Goal: Transaction & Acquisition: Purchase product/service

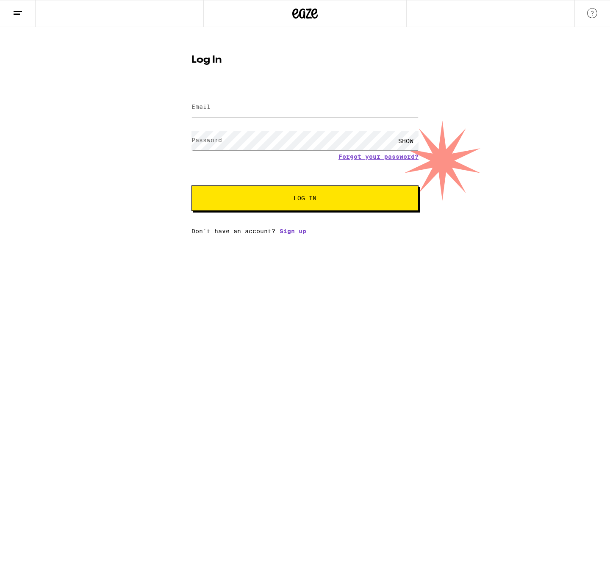
type input "[EMAIL_ADDRESS][DOMAIN_NAME]"
click at [297, 205] on button "Log In" at bounding box center [304, 198] width 227 height 25
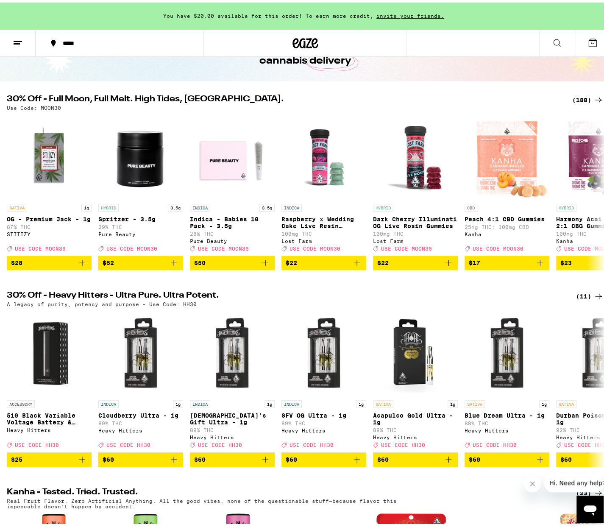
scroll to position [85, 0]
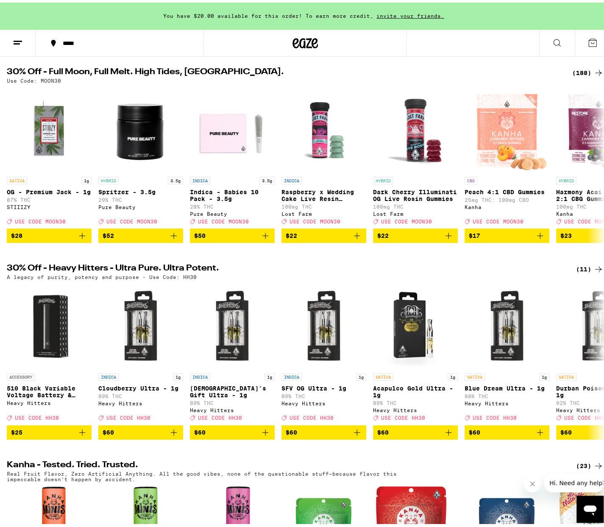
click at [581, 71] on div "(188)" at bounding box center [587, 70] width 31 height 10
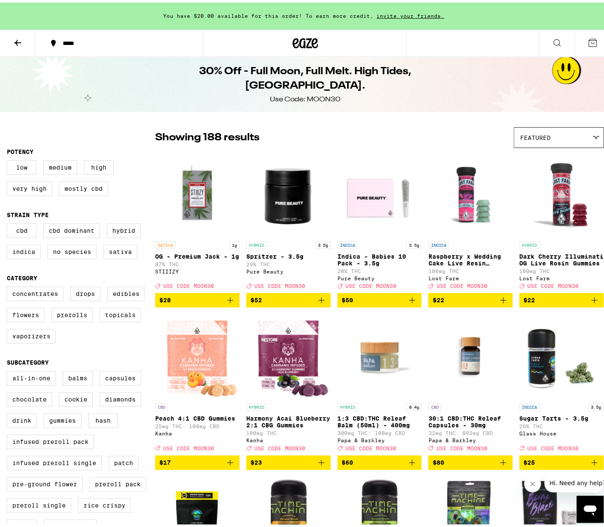
click at [456, 141] on div "Showing 188 results Featured Featured Price: Low to High Price: High to Low" at bounding box center [379, 135] width 448 height 21
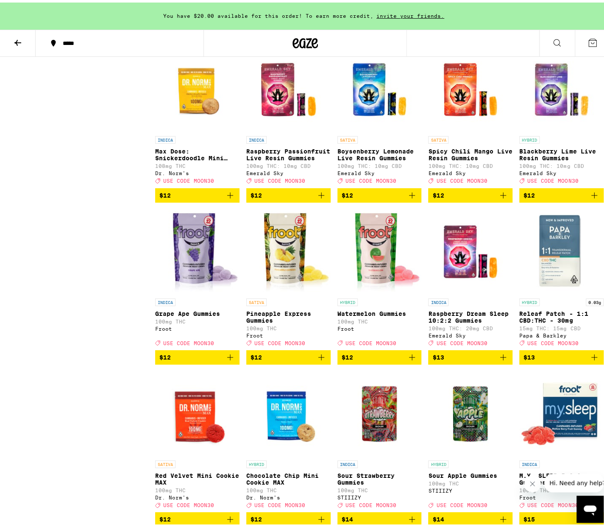
scroll to position [1568, 0]
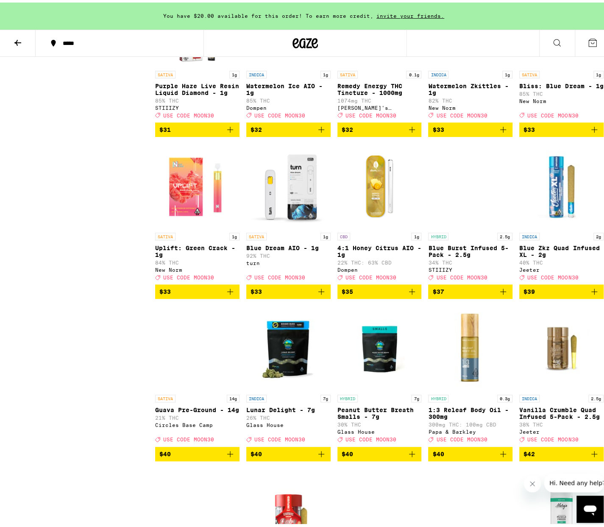
scroll to position [4872, 0]
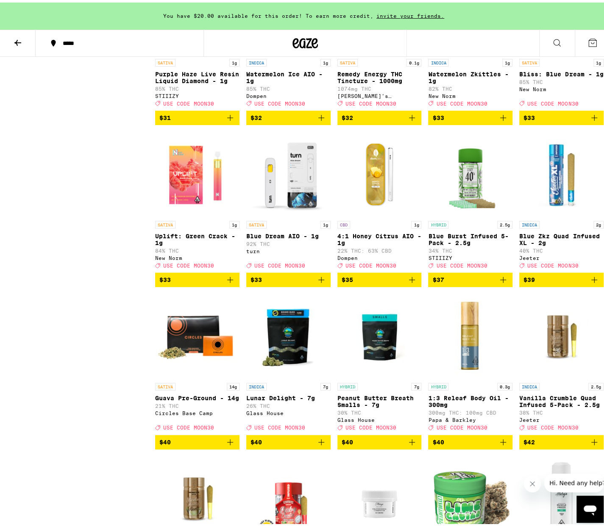
click at [542, 52] on img "Open page for Bliss: Blue Dream - 1g from New Norm" at bounding box center [561, 9] width 84 height 85
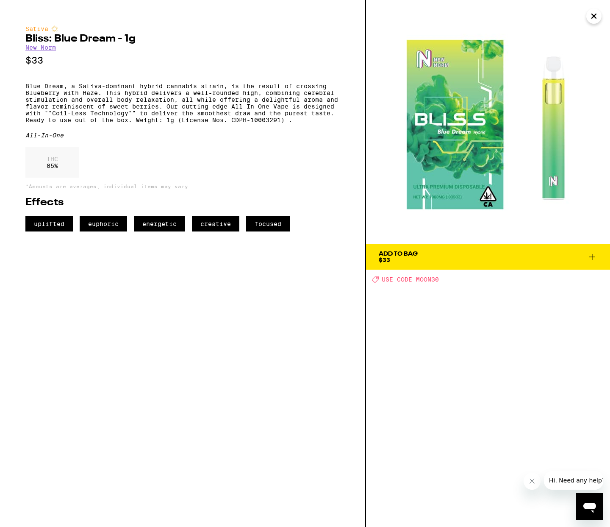
click at [597, 21] on icon "Close" at bounding box center [594, 16] width 10 height 13
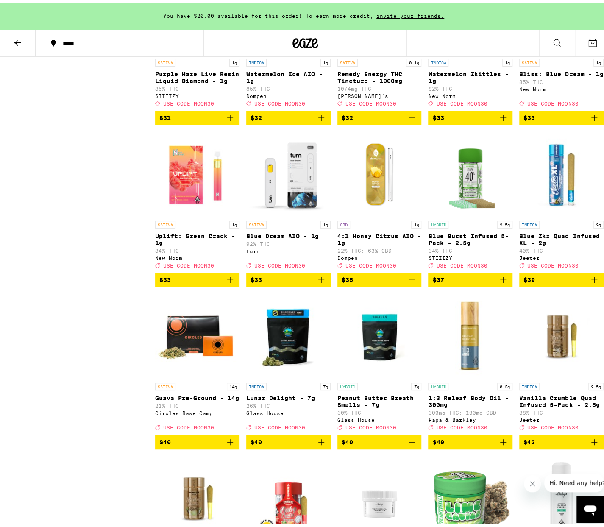
click at [536, 120] on span "$33" at bounding box center [561, 115] width 76 height 10
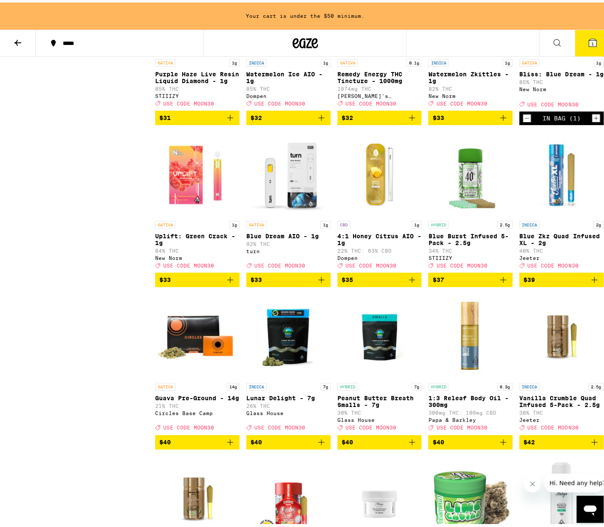
click at [371, 214] on img "Open page for 4:1 Honey Citrus AIO - 1g from Dompen" at bounding box center [379, 171] width 84 height 85
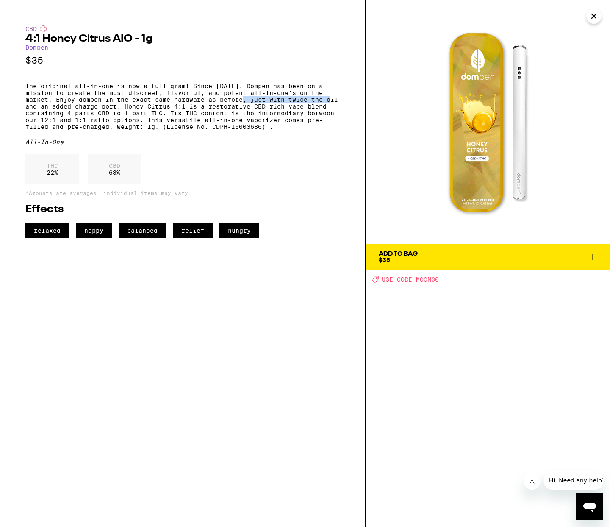
drag, startPoint x: 338, startPoint y: 105, endPoint x: 250, endPoint y: 108, distance: 88.2
click at [250, 108] on p "The original all-in-one is now a full gram! Since [DATE], Dompen has been on a …" at bounding box center [182, 106] width 314 height 47
drag, startPoint x: 251, startPoint y: 106, endPoint x: 353, endPoint y: 107, distance: 102.1
click at [353, 107] on div "CBD 4:1 Honey Citrus AIO - 1g Dompen $35 The original all-in-one is now a full …" at bounding box center [183, 263] width 366 height 527
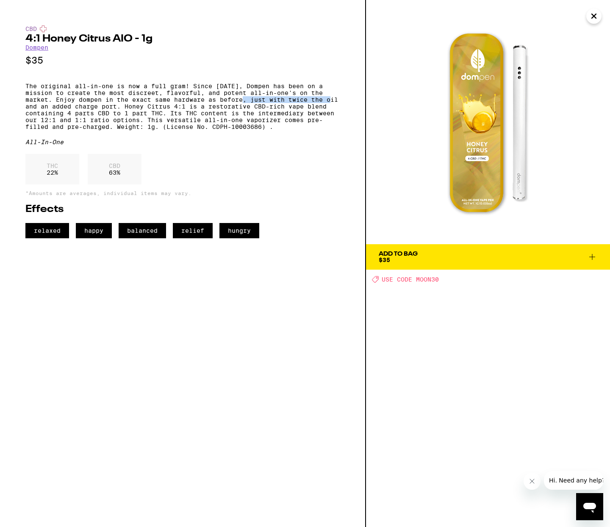
click at [339, 107] on p "The original all-in-one is now a full gram! Since [DATE], Dompen has been on a …" at bounding box center [182, 106] width 314 height 47
drag, startPoint x: 339, startPoint y: 107, endPoint x: 250, endPoint y: 108, distance: 89.0
click at [250, 108] on p "The original all-in-one is now a full gram! Since [DATE], Dompen has been on a …" at bounding box center [182, 106] width 314 height 47
drag, startPoint x: 175, startPoint y: 111, endPoint x: 185, endPoint y: 114, distance: 9.8
click at [185, 114] on p "The original all-in-one is now a full gram! Since [DATE], Dompen has been on a …" at bounding box center [182, 106] width 314 height 47
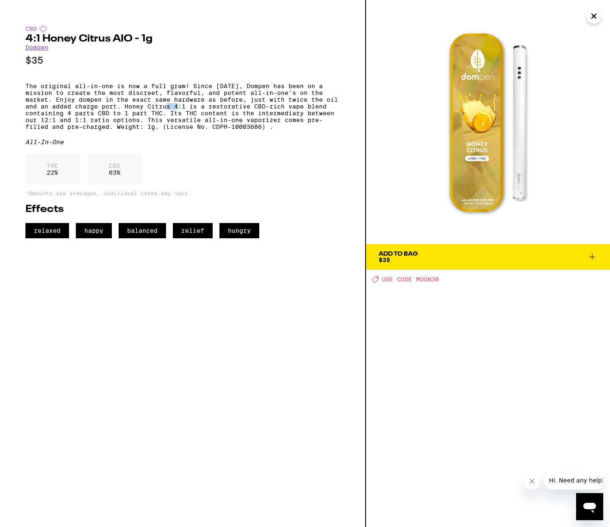
click at [185, 114] on p "The original all-in-one is now a full gram! Since [DATE], Dompen has been on a …" at bounding box center [182, 106] width 314 height 47
drag, startPoint x: 191, startPoint y: 115, endPoint x: 196, endPoint y: 114, distance: 5.2
click at [196, 114] on p "The original all-in-one is now a full gram! Since [DATE], Dompen has been on a …" at bounding box center [182, 106] width 314 height 47
drag, startPoint x: 69, startPoint y: 122, endPoint x: 108, endPoint y: 119, distance: 39.5
click at [108, 119] on p "The original all-in-one is now a full gram! Since [DATE], Dompen has been on a …" at bounding box center [182, 106] width 314 height 47
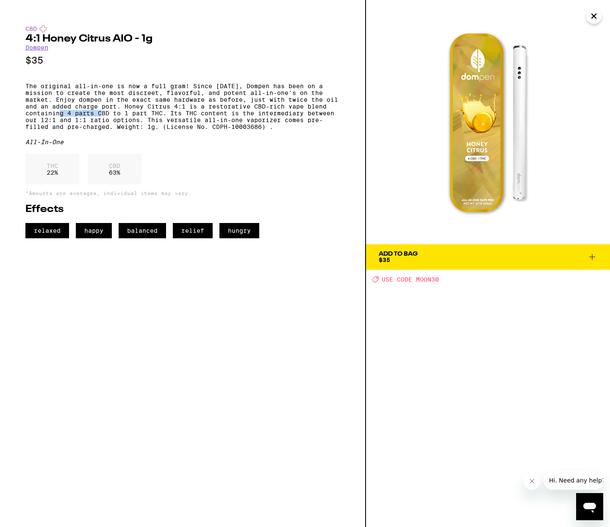
click at [592, 257] on icon at bounding box center [592, 257] width 10 height 10
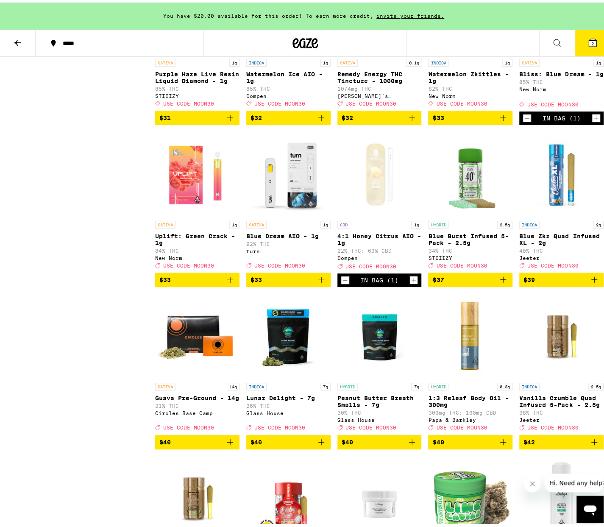
click at [226, 282] on icon "Add to bag" at bounding box center [230, 277] width 10 height 10
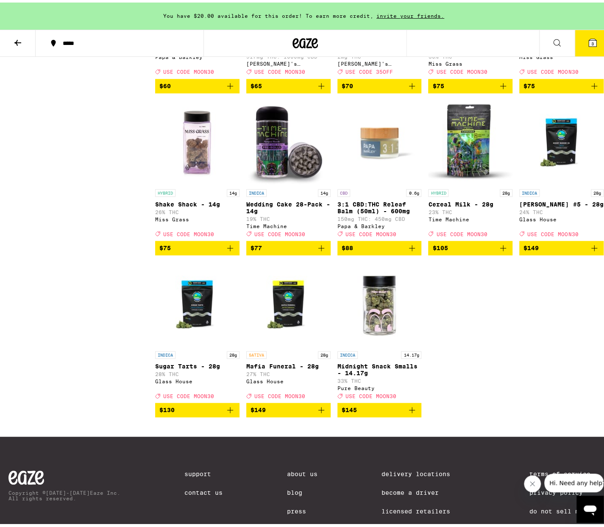
scroll to position [5974, 0]
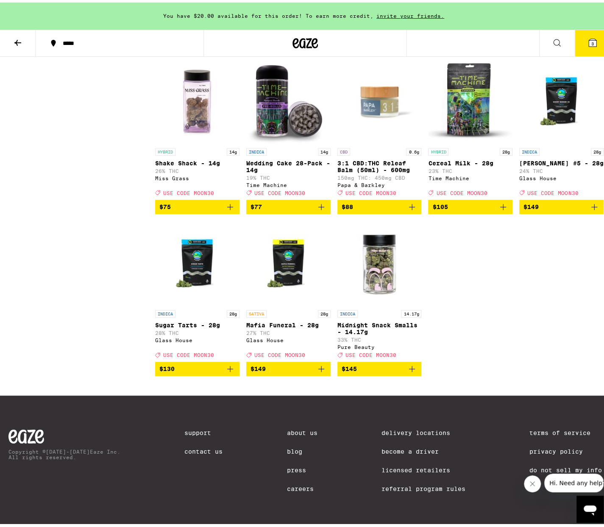
drag, startPoint x: 67, startPoint y: 33, endPoint x: 64, endPoint y: 37, distance: 5.5
click at [64, 37] on button "*****" at bounding box center [120, 40] width 168 height 25
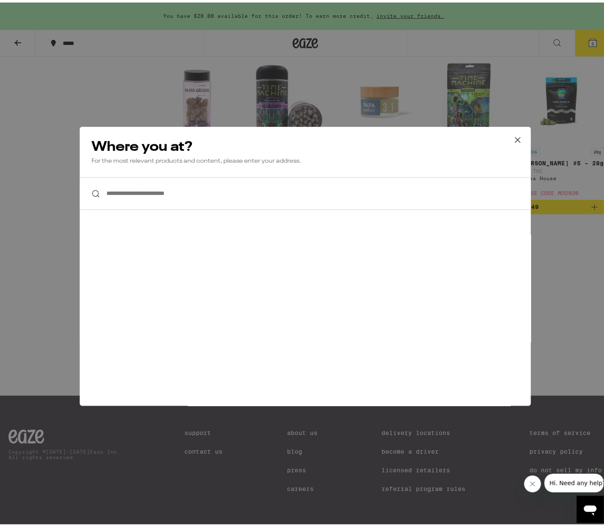
click at [136, 194] on input "**********" at bounding box center [305, 191] width 451 height 33
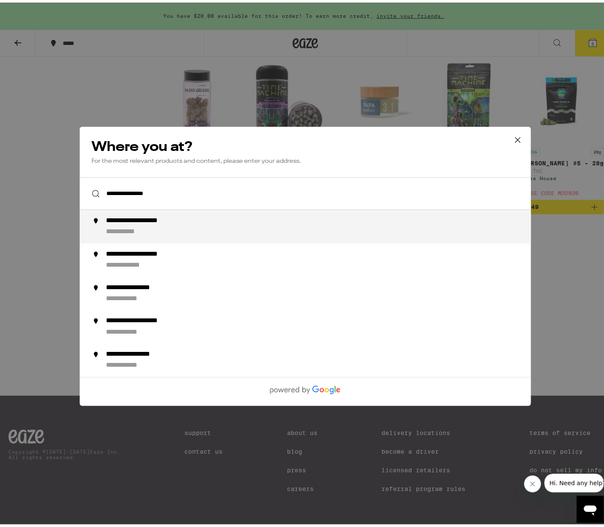
click at [116, 226] on div "**********" at bounding box center [130, 229] width 48 height 9
type input "**********"
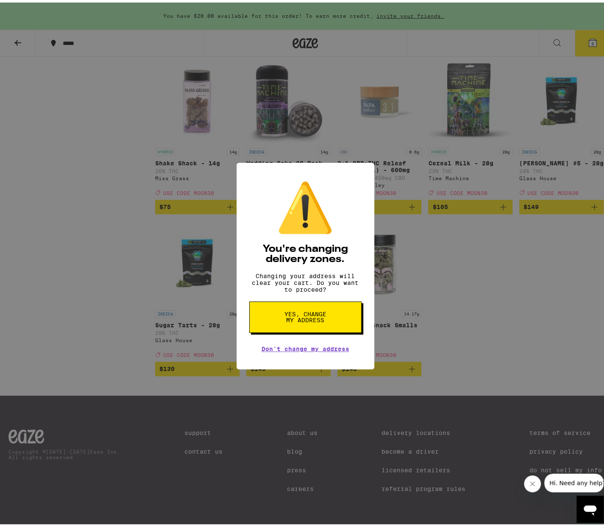
click at [313, 318] on span "Yes, change my address" at bounding box center [305, 314] width 44 height 12
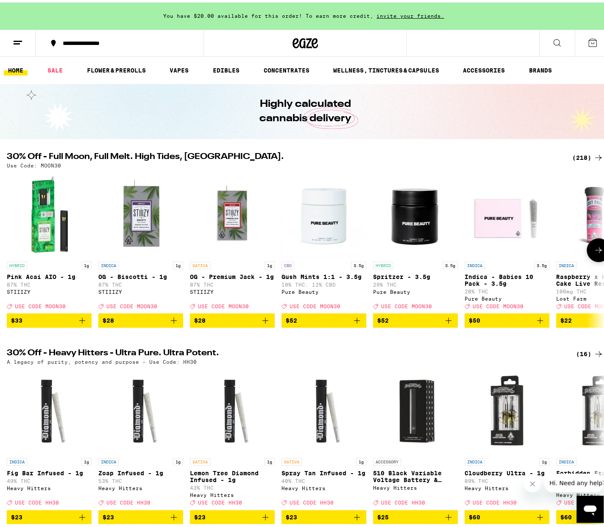
scroll to position [42, 0]
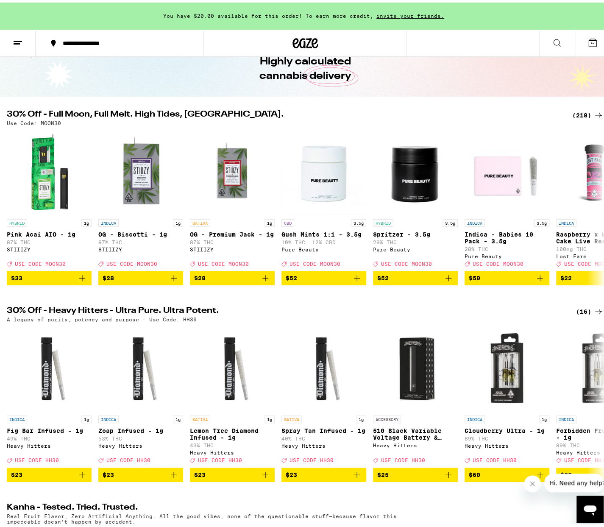
click at [582, 113] on div "(218)" at bounding box center [587, 113] width 31 height 10
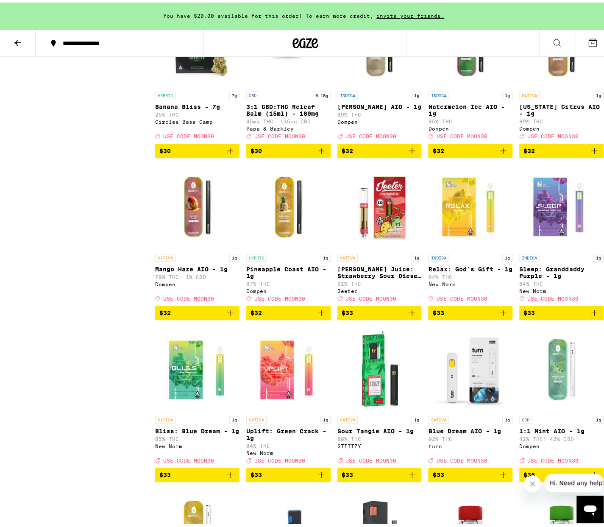
scroll to position [5211, 0]
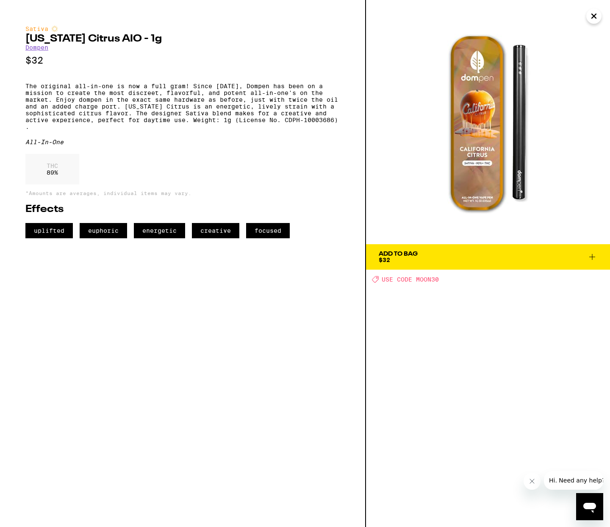
click at [425, 267] on button "Add To Bag $32" at bounding box center [488, 256] width 244 height 25
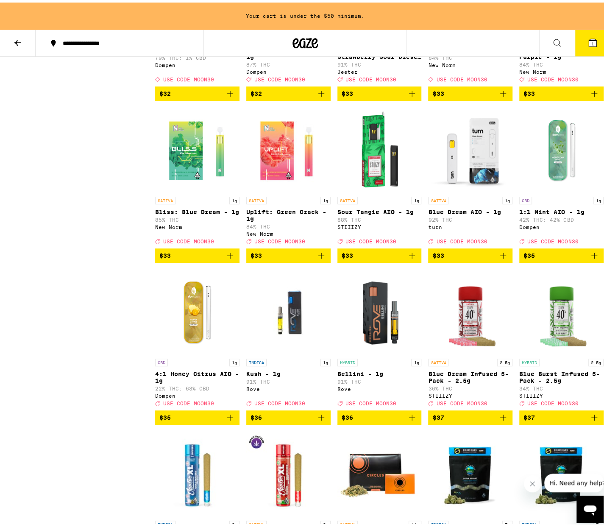
scroll to position [5423, 0]
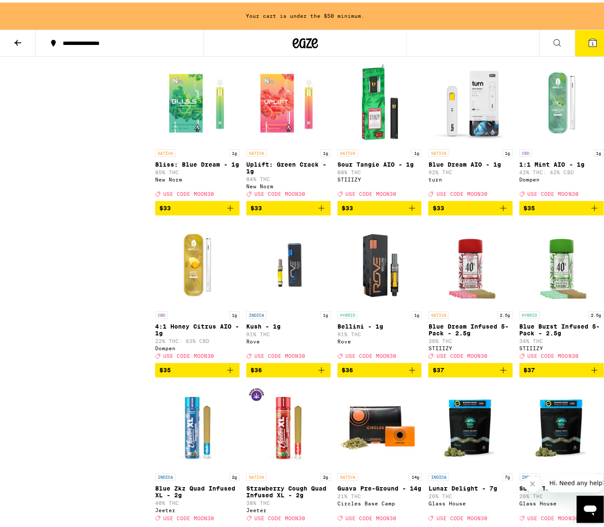
click at [228, 208] on icon "Add to bag" at bounding box center [230, 206] width 6 height 6
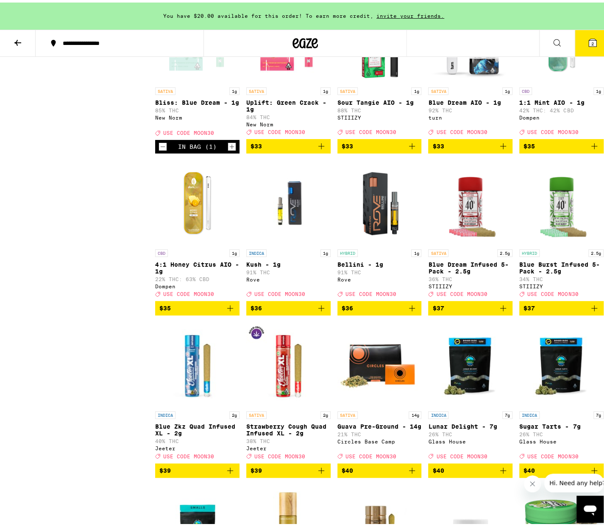
scroll to position [5465, 0]
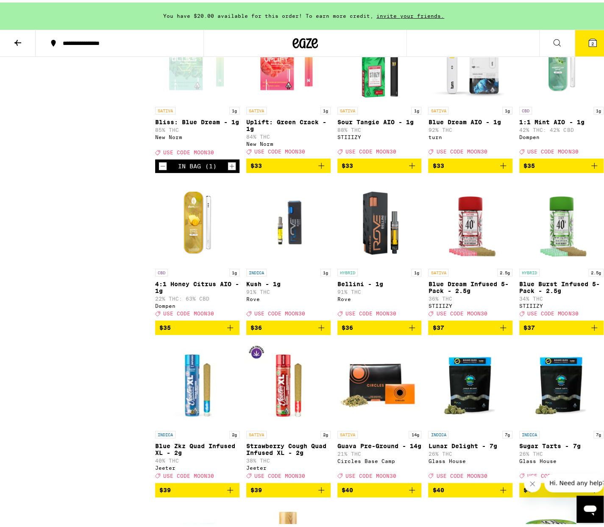
click at [555, 100] on img "Open page for 1:1 Mint AIO - 1g from Dompen" at bounding box center [561, 57] width 84 height 85
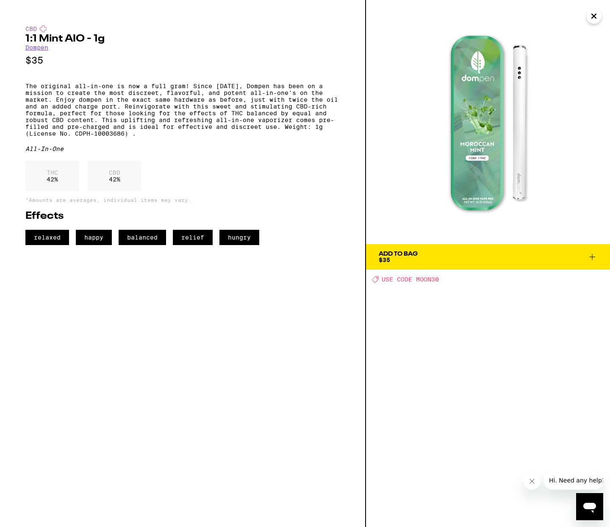
click at [596, 18] on icon "Close" at bounding box center [594, 16] width 4 height 4
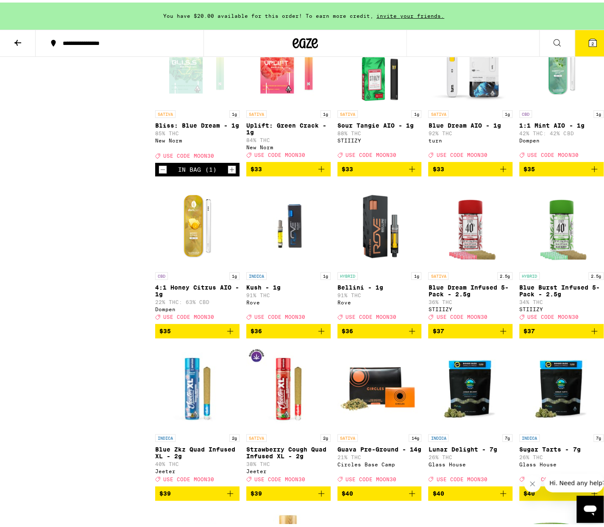
scroll to position [5465, 0]
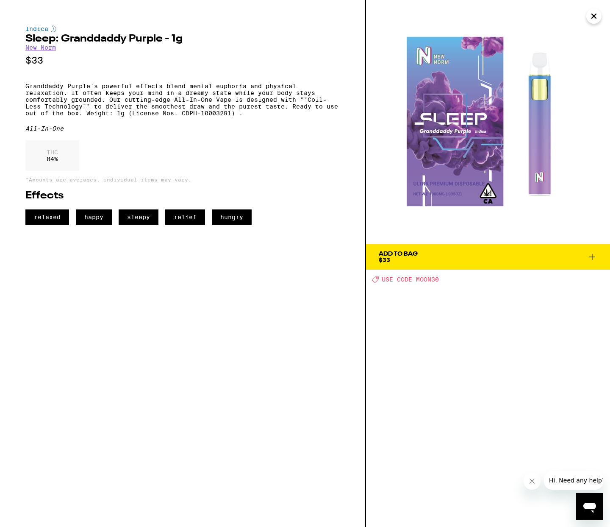
click at [409, 255] on div "Add To Bag" at bounding box center [398, 254] width 39 height 6
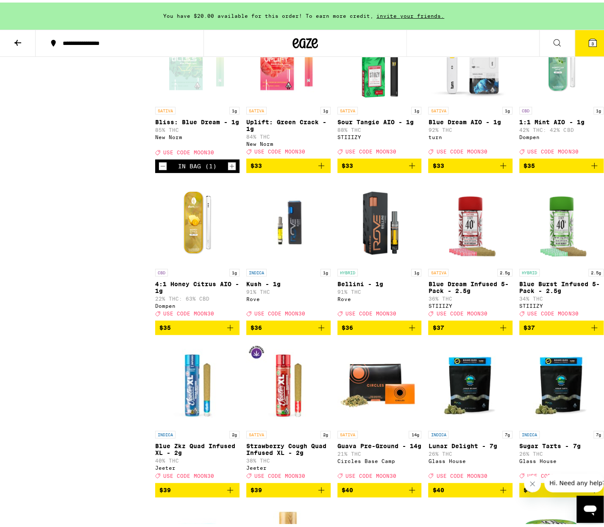
click at [284, 100] on img "Open page for Uplift: Green Crack - 1g from New Norm" at bounding box center [288, 57] width 84 height 85
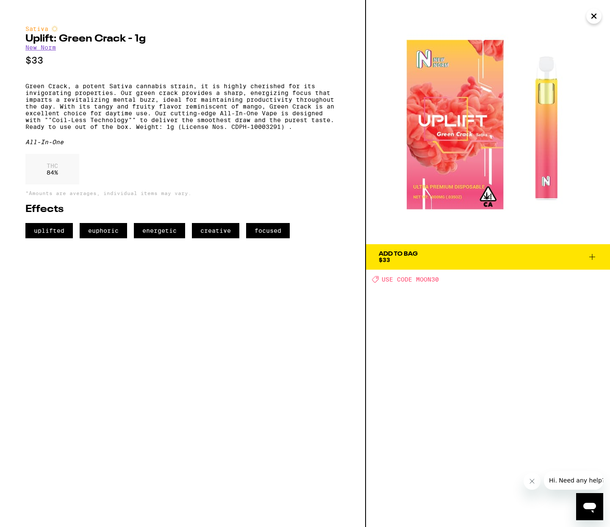
click at [597, 14] on icon "Close" at bounding box center [594, 16] width 10 height 13
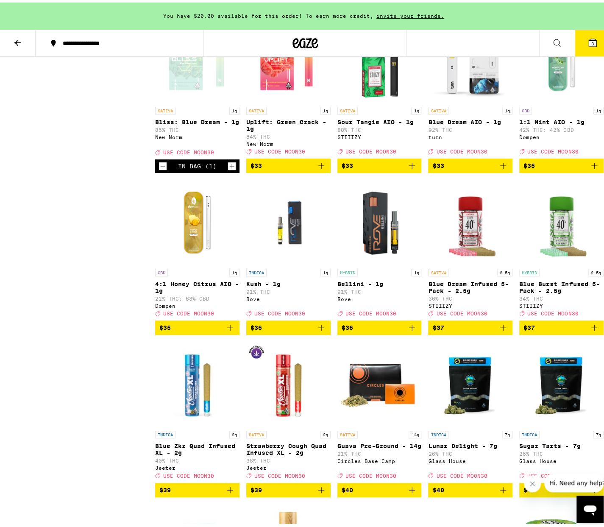
click at [199, 100] on div "Open page for Bliss: Blue Dream - 1g from New Norm" at bounding box center [197, 57] width 84 height 85
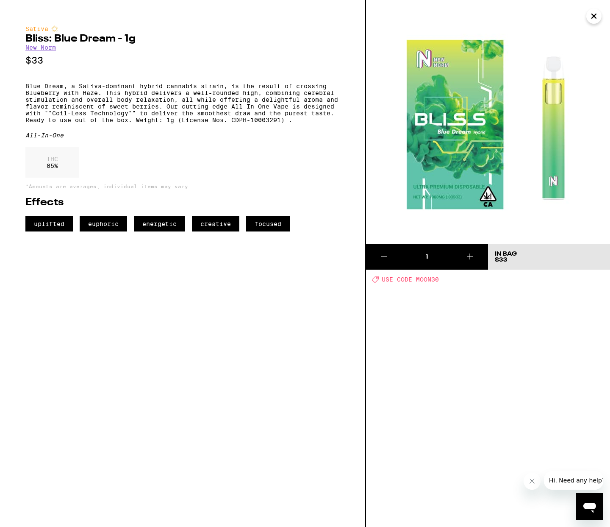
click at [598, 18] on icon "Close" at bounding box center [594, 16] width 10 height 13
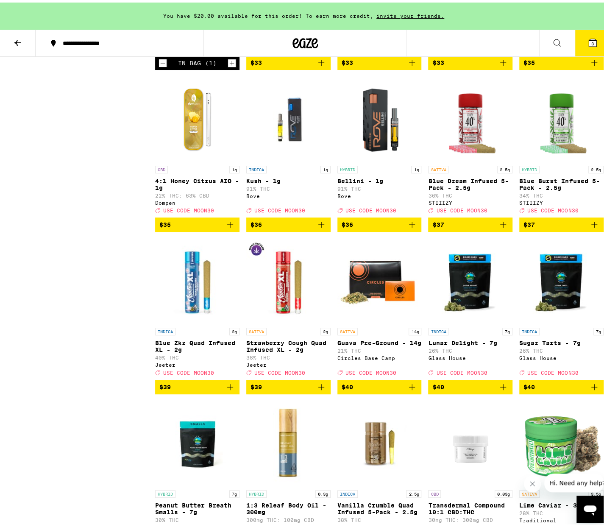
scroll to position [5564, 0]
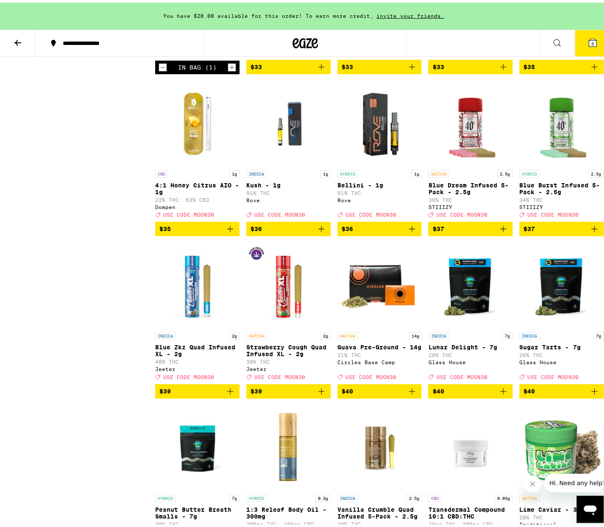
click at [316, 69] on icon "Add to bag" at bounding box center [321, 64] width 10 height 10
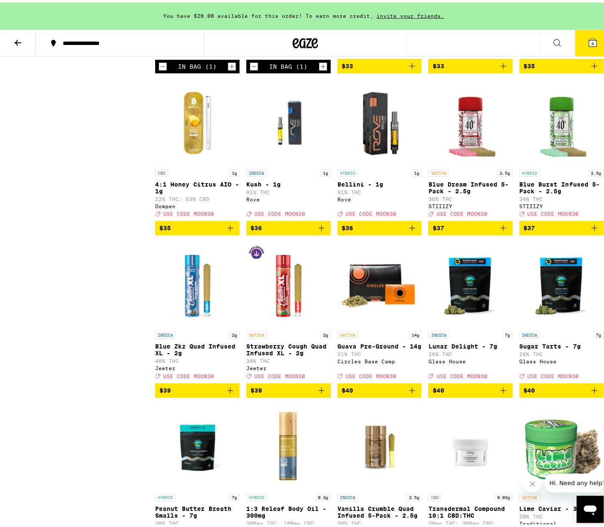
click at [588, 37] on icon at bounding box center [592, 40] width 8 height 8
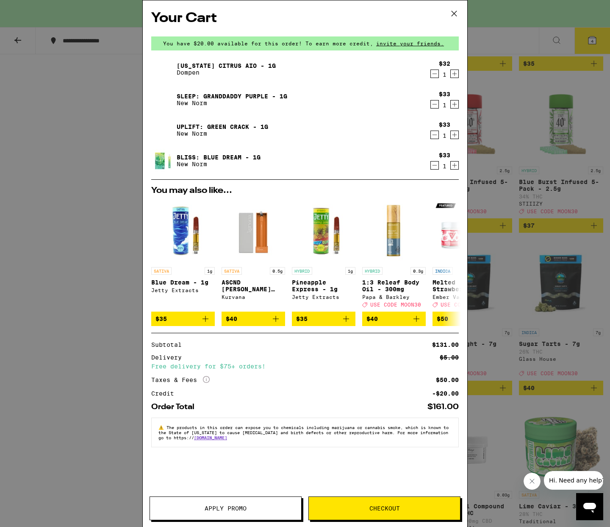
click at [437, 77] on icon "Decrement" at bounding box center [435, 74] width 8 height 10
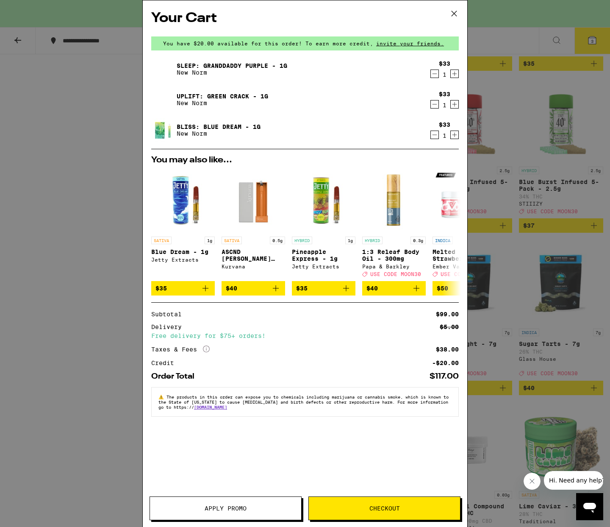
click at [433, 133] on icon "Decrement" at bounding box center [435, 135] width 8 height 10
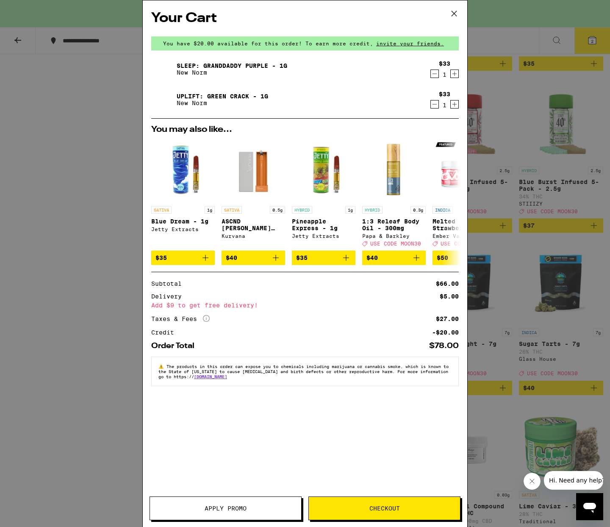
click at [231, 508] on span "Apply Promo" at bounding box center [226, 508] width 42 height 6
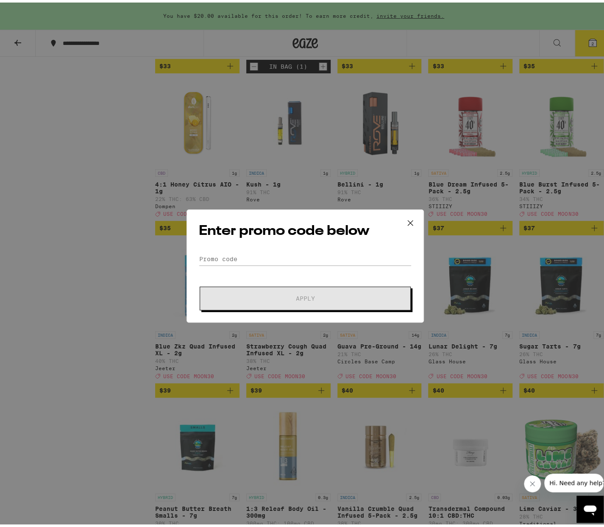
drag, startPoint x: 228, startPoint y: 249, endPoint x: 223, endPoint y: 255, distance: 8.2
click at [228, 249] on div "Enter promo code below Promo Code Apply" at bounding box center [304, 263] width 237 height 113
click at [223, 256] on input "Promo Code" at bounding box center [305, 256] width 213 height 13
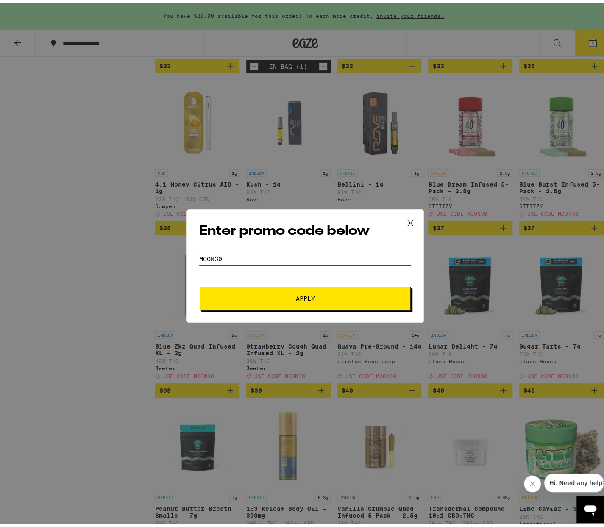
type input "MOON30"
click at [308, 290] on button "Apply" at bounding box center [305, 296] width 211 height 24
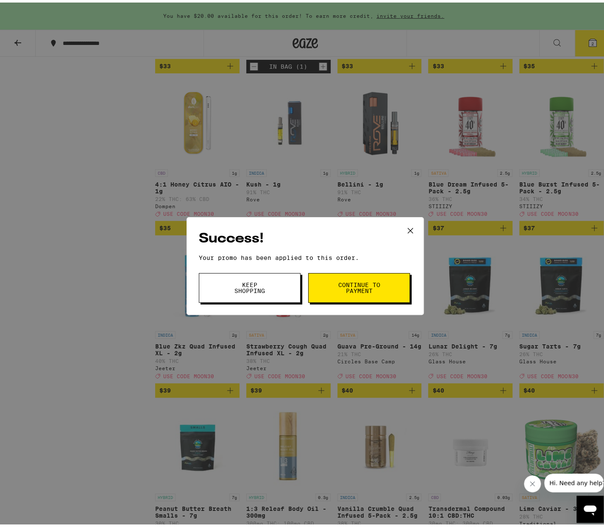
click at [337, 295] on button "Continue to payment" at bounding box center [359, 285] width 102 height 30
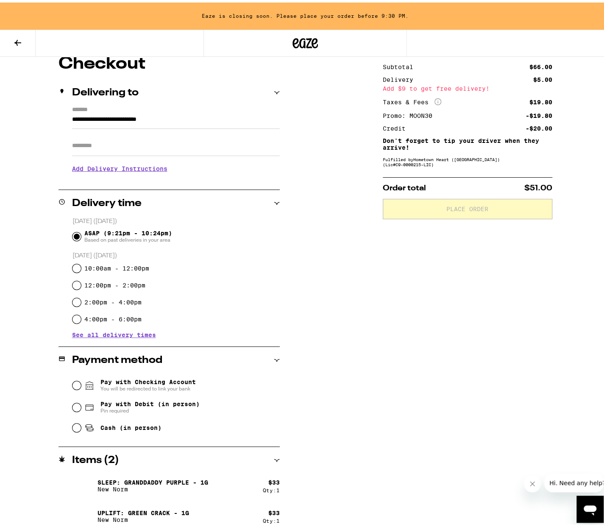
scroll to position [82, 0]
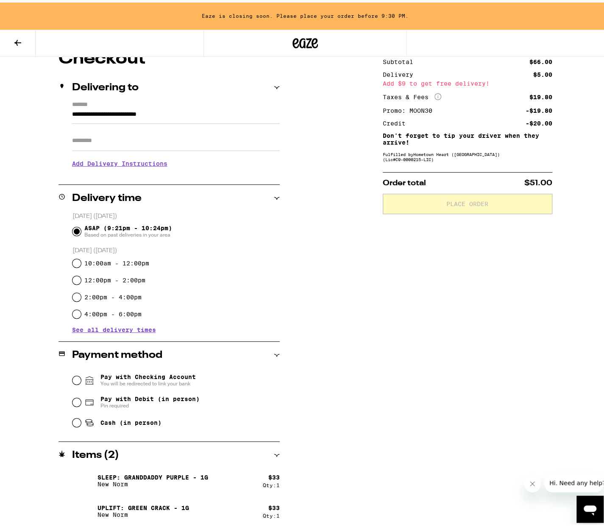
click at [286, 8] on div "Eaze is closing soon. Please place your order before 9:30 PM." at bounding box center [305, 13] width 610 height 27
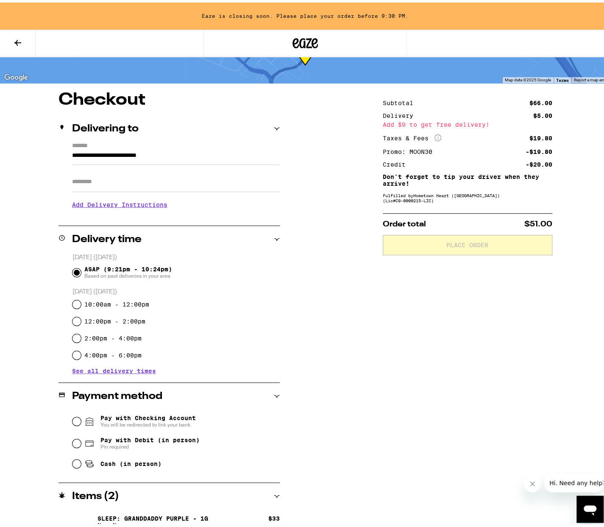
scroll to position [0, 0]
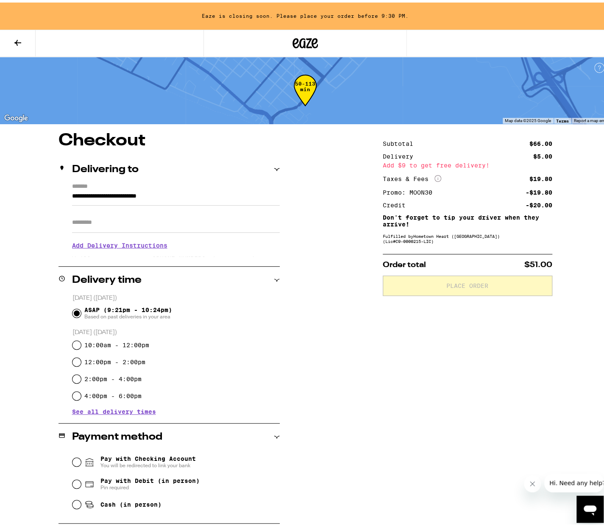
click at [19, 43] on icon at bounding box center [18, 40] width 10 height 10
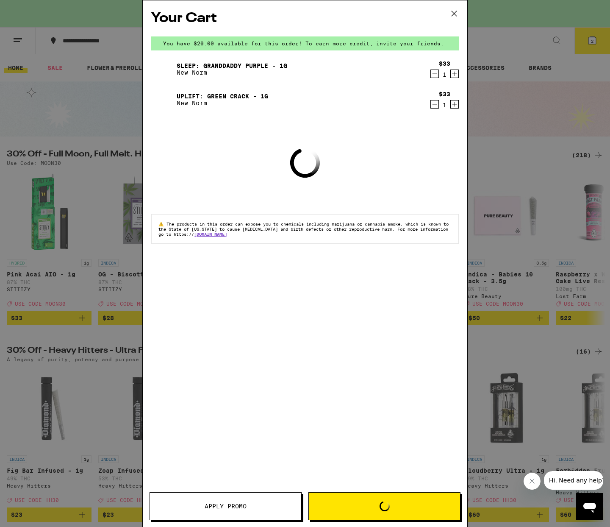
click at [492, 159] on div "Your Cart You have $20.00 available for this order! To earn more credit, invite…" at bounding box center [305, 263] width 610 height 527
click at [452, 8] on div "Your Cart You have $20.00 available for this order! To earn more credit, invite…" at bounding box center [305, 263] width 610 height 527
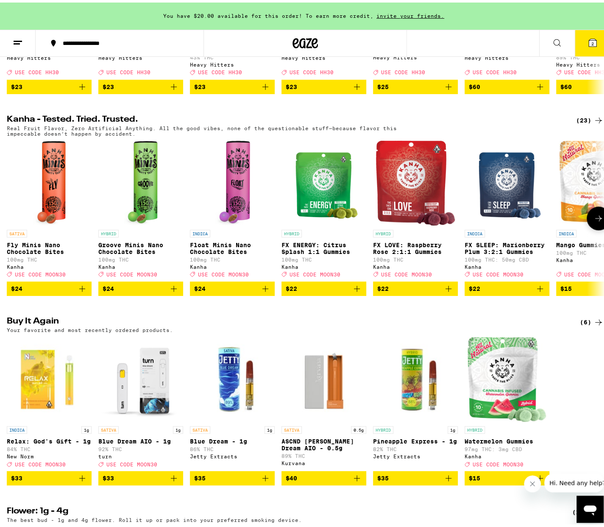
scroll to position [424, 0]
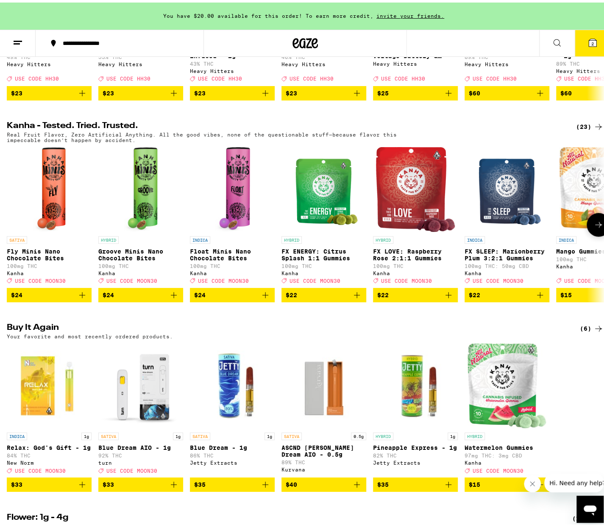
click at [597, 234] on button at bounding box center [598, 222] width 24 height 24
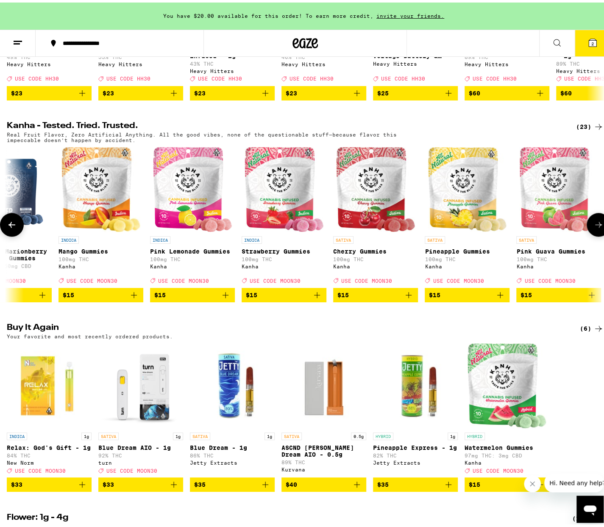
scroll to position [0, 498]
click at [578, 129] on div "(23)" at bounding box center [590, 124] width 28 height 10
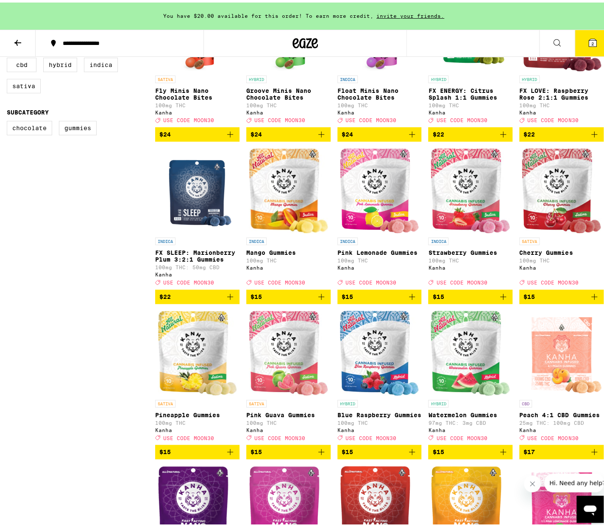
scroll to position [169, 0]
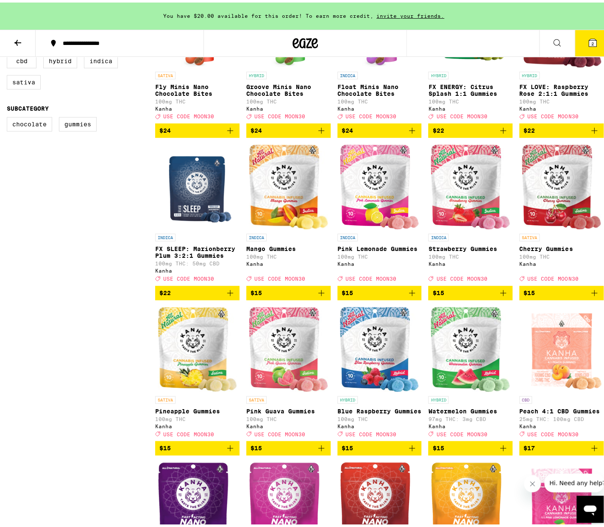
click at [297, 357] on img "Open page for Pink Guava Gummies from Kanha" at bounding box center [288, 346] width 79 height 85
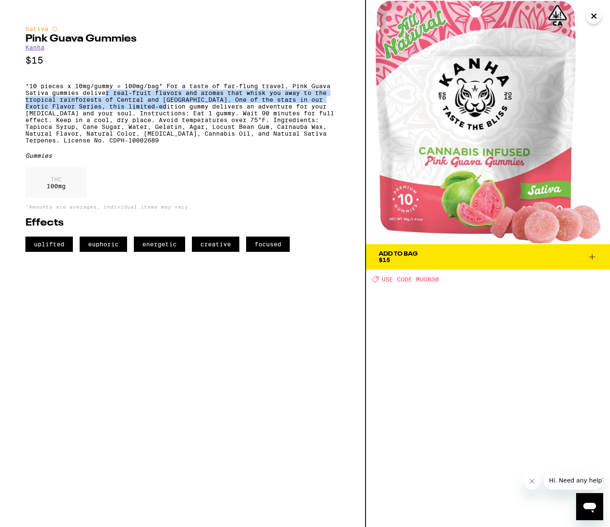
drag, startPoint x: 105, startPoint y: 96, endPoint x: 155, endPoint y: 111, distance: 51.6
click at [154, 111] on p "*10 pieces x 10mg/gummy = 100mg/bag* For a taste of far-flung travel, Pink Guav…" at bounding box center [182, 113] width 314 height 61
click at [156, 110] on p "*10 pieces x 10mg/gummy = 100mg/bag* For a taste of far-flung travel, Pink Guav…" at bounding box center [182, 113] width 314 height 61
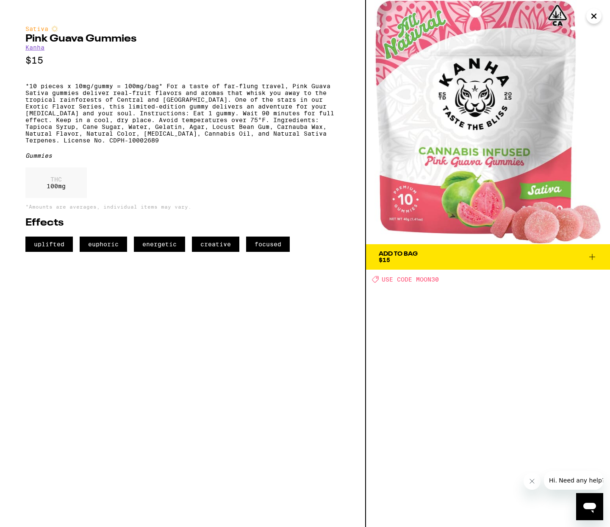
click at [592, 18] on icon "Close" at bounding box center [594, 16] width 4 height 4
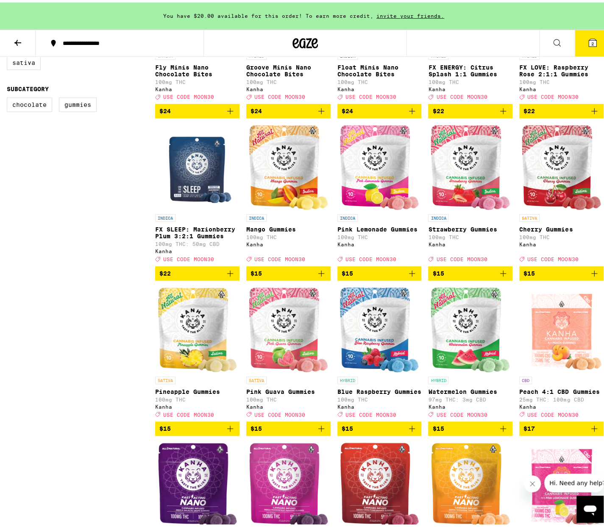
scroll to position [169, 0]
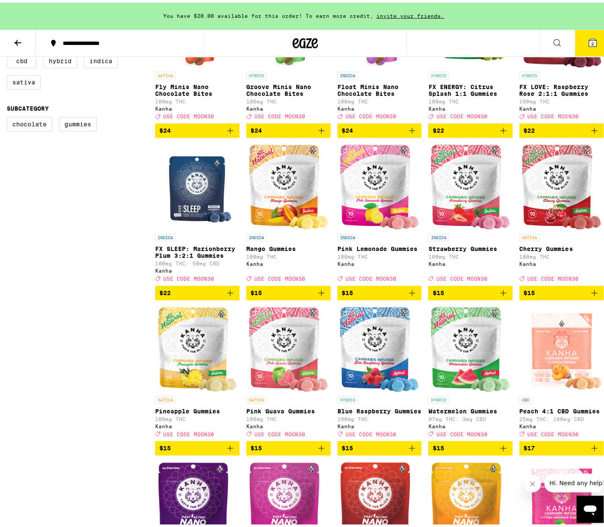
click at [275, 194] on img "Open page for Mango Gummies from Kanha" at bounding box center [288, 184] width 79 height 85
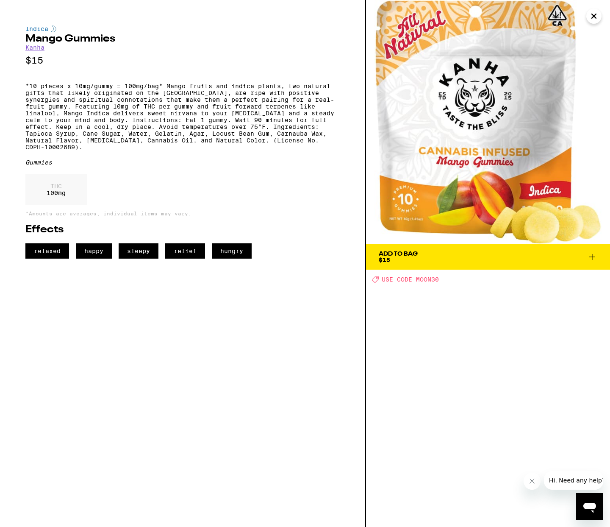
click at [432, 255] on span "Add To Bag $15" at bounding box center [488, 257] width 219 height 12
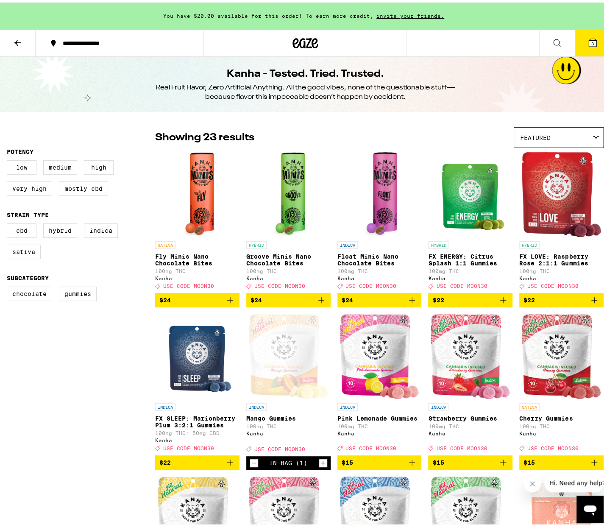
drag, startPoint x: 290, startPoint y: 144, endPoint x: 294, endPoint y: 142, distance: 4.6
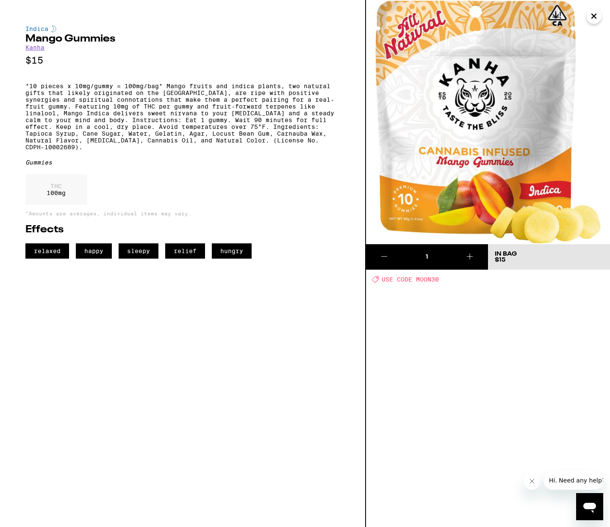
drag, startPoint x: 308, startPoint y: 139, endPoint x: 296, endPoint y: 136, distance: 12.5
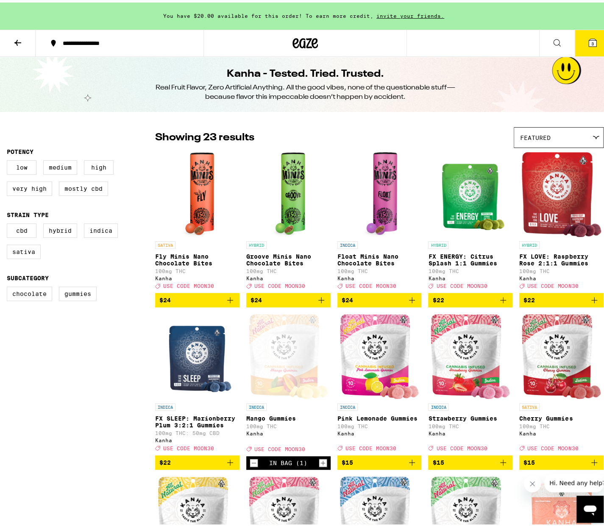
click at [16, 34] on button at bounding box center [18, 41] width 36 height 27
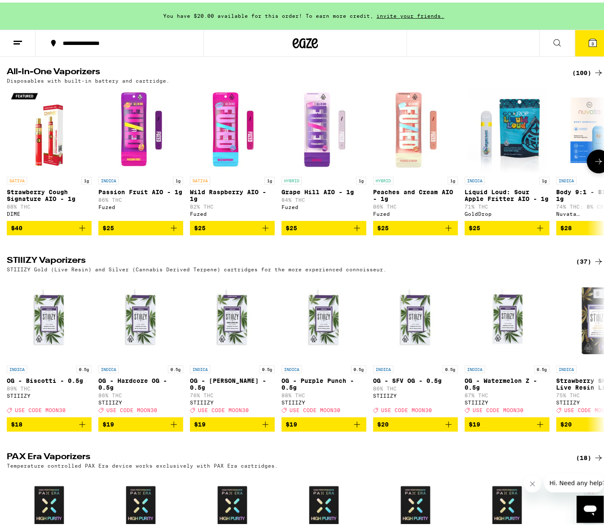
scroll to position [1440, 0]
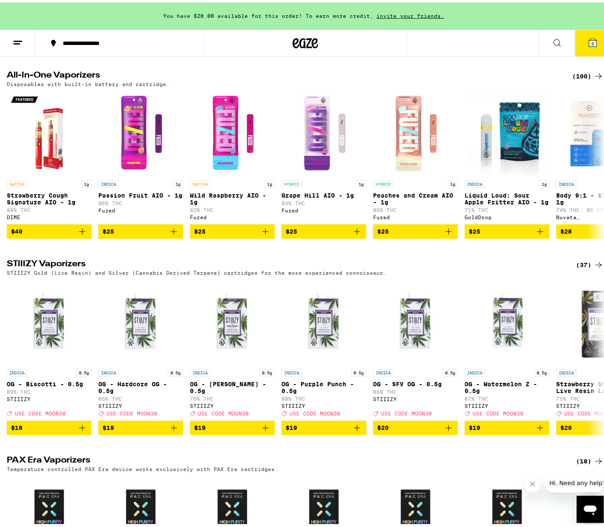
click at [579, 79] on div "(100)" at bounding box center [587, 74] width 31 height 10
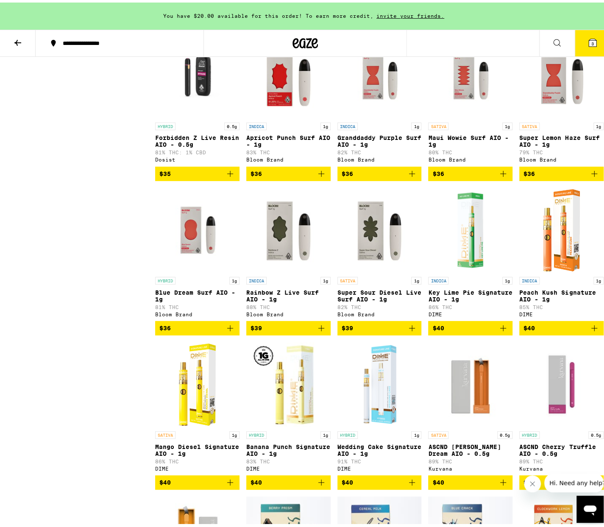
scroll to position [2669, 0]
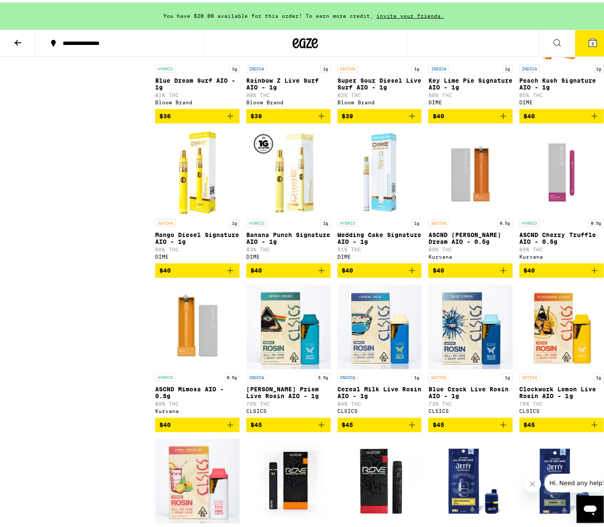
click at [191, 212] on img "Open page for Mango Diesel Signature AIO - 1g from DIME" at bounding box center [197, 170] width 48 height 85
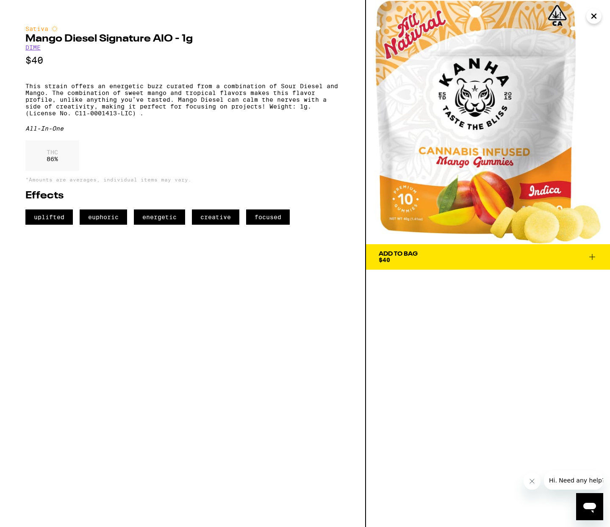
click at [601, 17] on button "Close" at bounding box center [593, 15] width 15 height 15
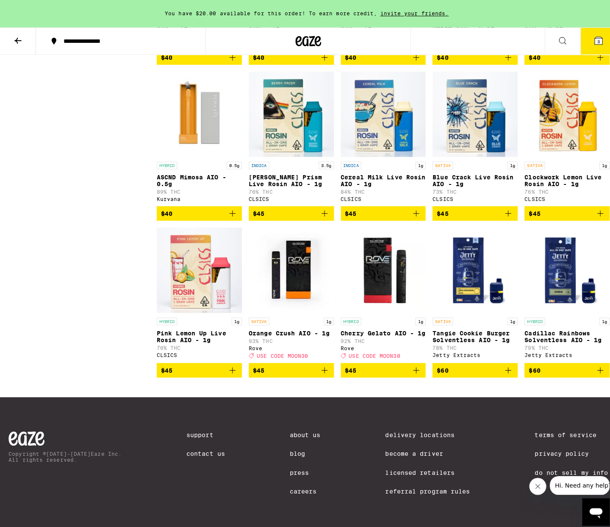
scroll to position [2923, 0]
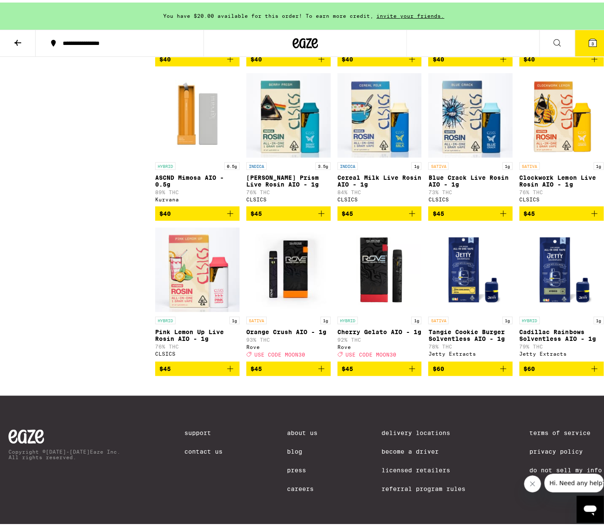
click at [591, 42] on span "3" at bounding box center [592, 41] width 3 height 5
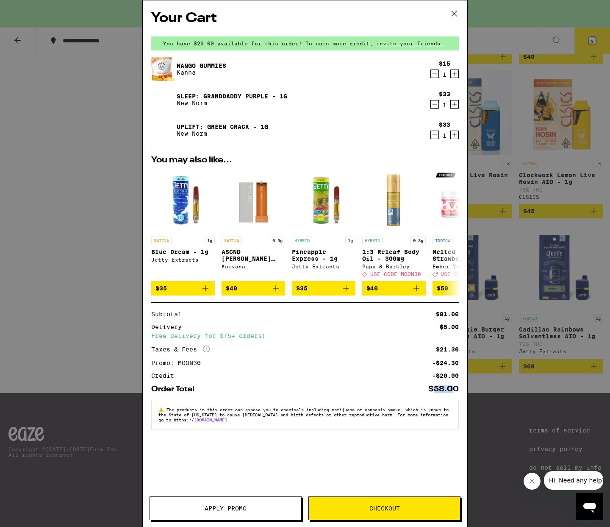
drag, startPoint x: 433, startPoint y: 393, endPoint x: 452, endPoint y: 393, distance: 18.2
click at [452, 393] on div "$58.00" at bounding box center [443, 389] width 31 height 8
click at [220, 339] on div "Free delivery for $75+ orders!" at bounding box center [305, 336] width 308 height 6
